Goal: Task Accomplishment & Management: Manage account settings

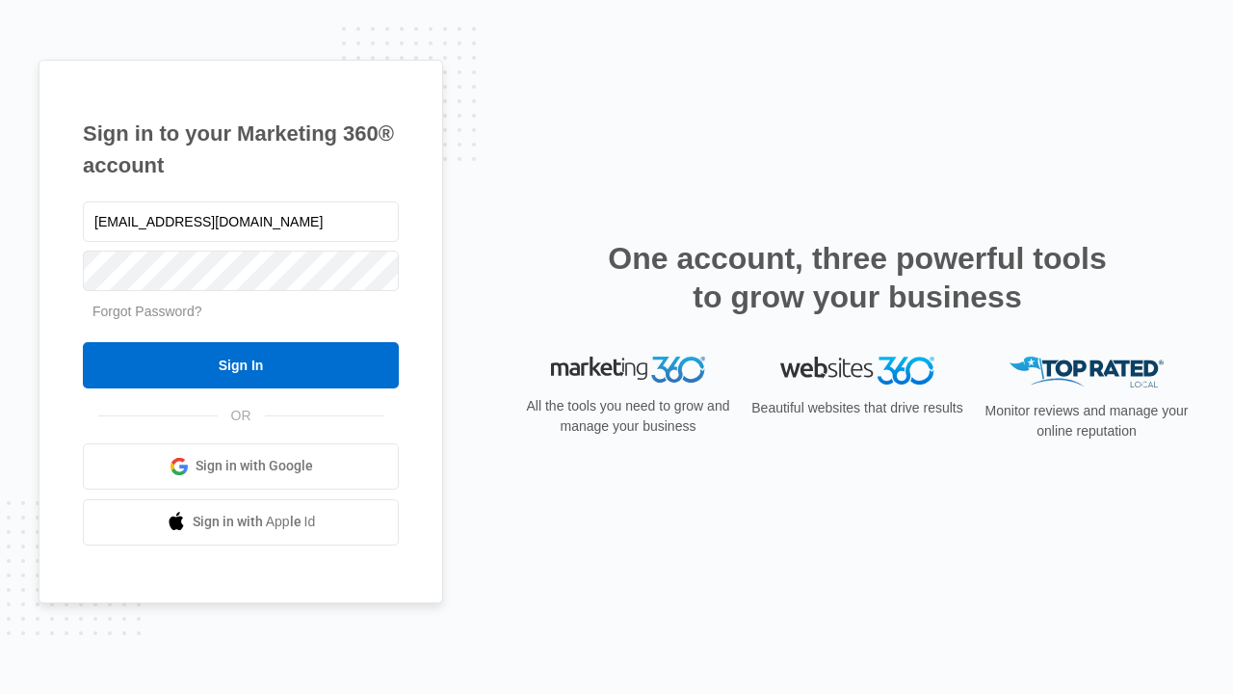
type input "[EMAIL_ADDRESS][DOMAIN_NAME]"
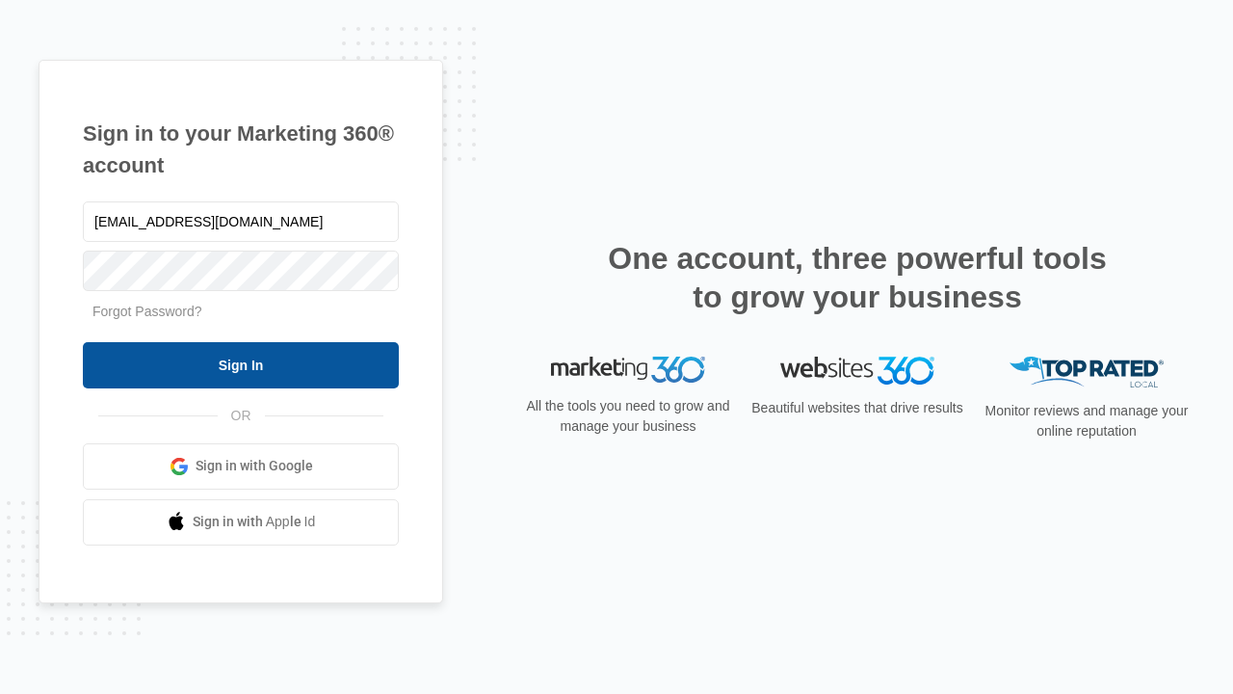
click at [241, 364] on input "Sign In" at bounding box center [241, 365] width 316 height 46
